Goal: Information Seeking & Learning: Learn about a topic

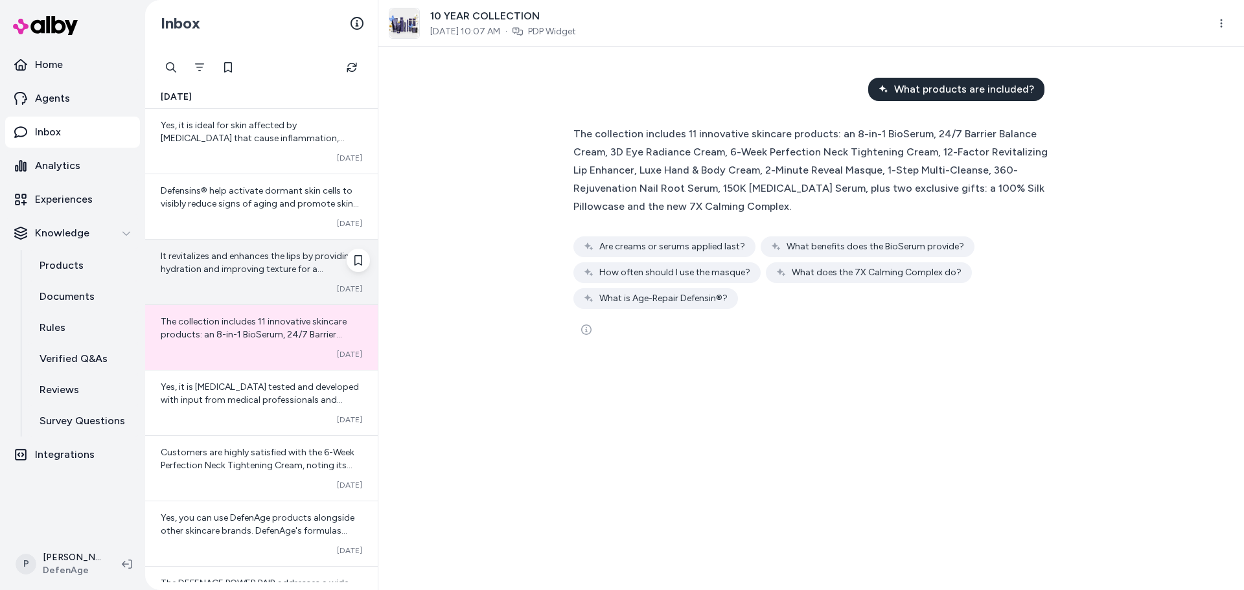
click at [277, 268] on span "It revitalizes and enhances the lips by providing hydration and improving textu…" at bounding box center [258, 269] width 194 height 37
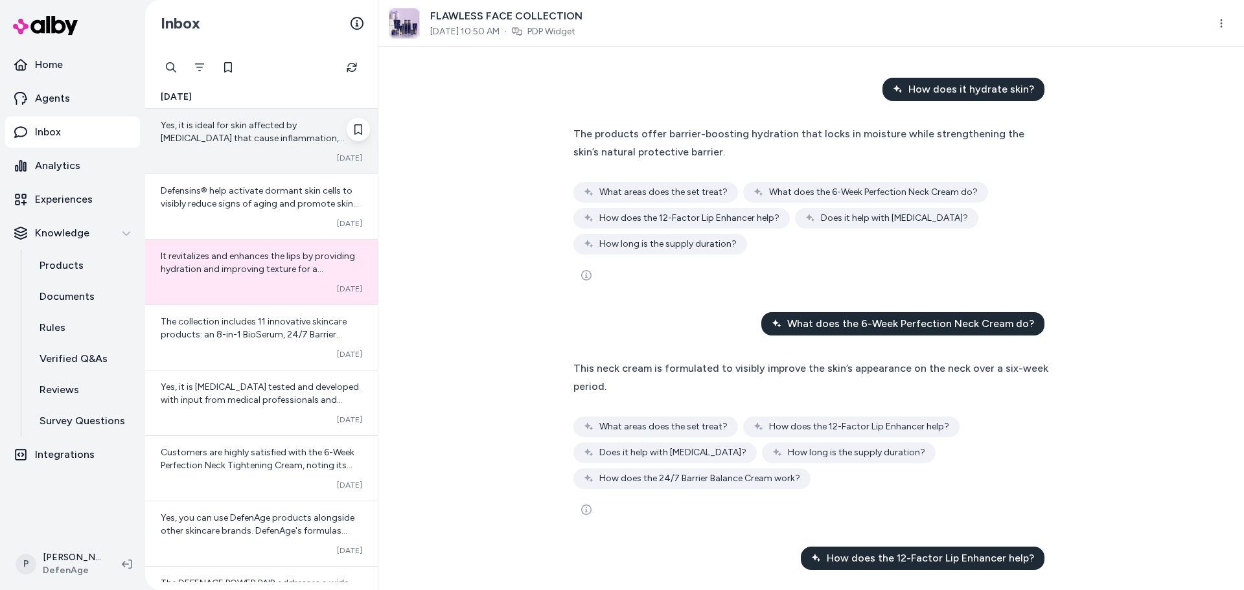
click at [174, 168] on div "Yes, it is ideal for skin affected by [MEDICAL_DATA] that cause inflammation, r…" at bounding box center [261, 141] width 233 height 65
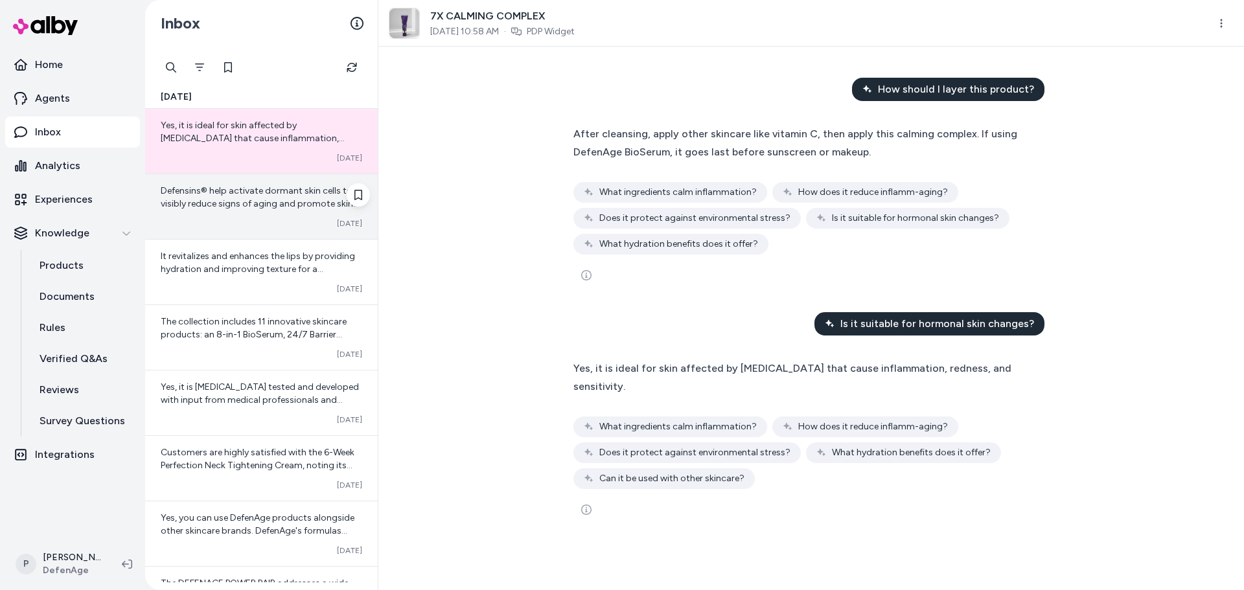
click at [277, 225] on div "Converted [DATE]" at bounding box center [262, 223] width 202 height 10
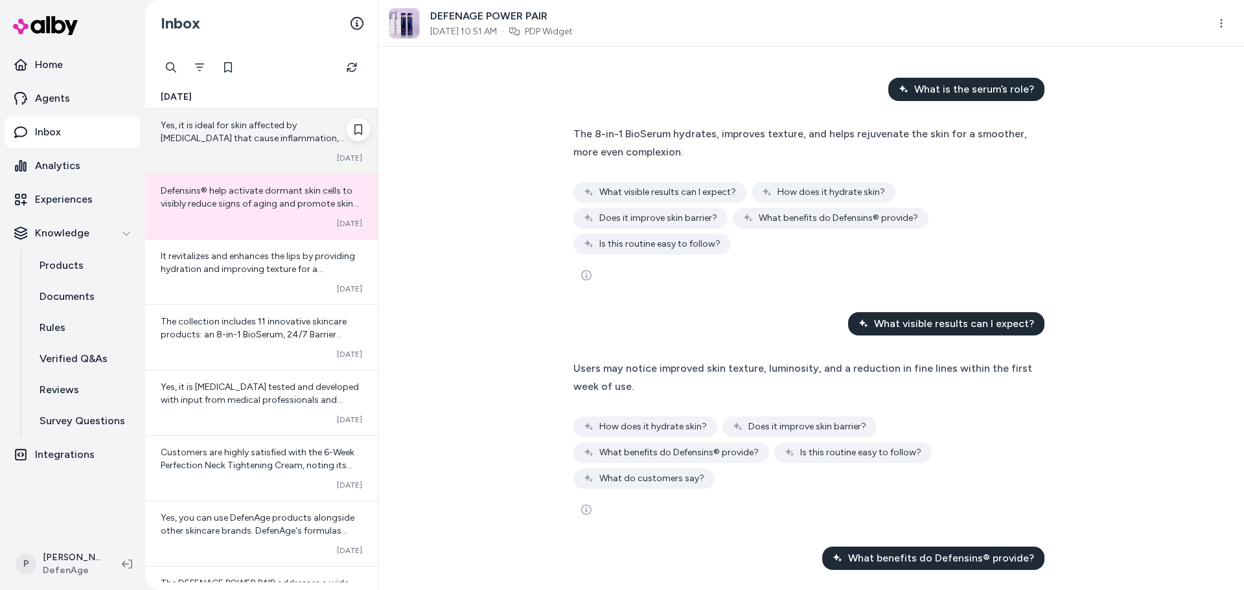
click at [215, 124] on span "Yes, it is ideal for skin affected by [MEDICAL_DATA] that cause inflammation, r…" at bounding box center [253, 138] width 184 height 37
